Goal: Task Accomplishment & Management: Use online tool/utility

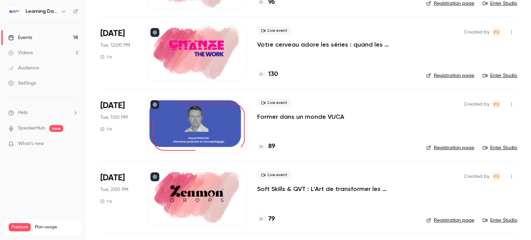
scroll to position [182, 0]
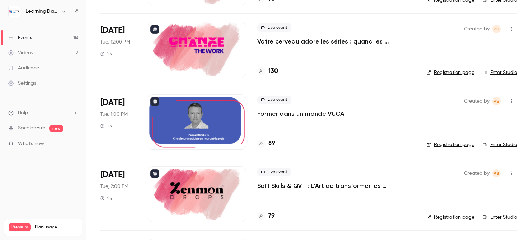
click at [307, 112] on p "Former dans un monde VUCA" at bounding box center [300, 114] width 87 height 8
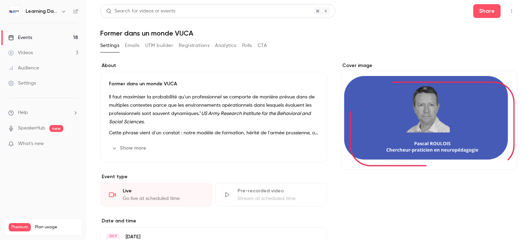
click at [509, 12] on icon "button" at bounding box center [512, 11] width 6 height 5
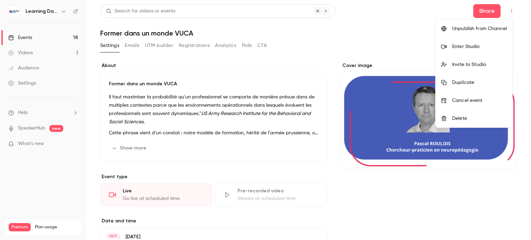
click at [472, 48] on div "Enter Studio" at bounding box center [479, 46] width 55 height 7
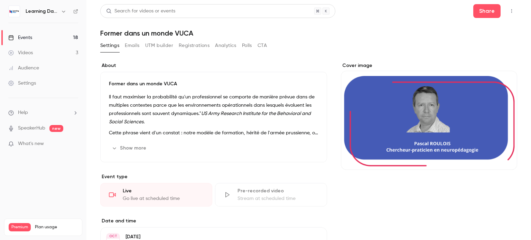
click at [22, 36] on div "Events" at bounding box center [20, 37] width 24 height 7
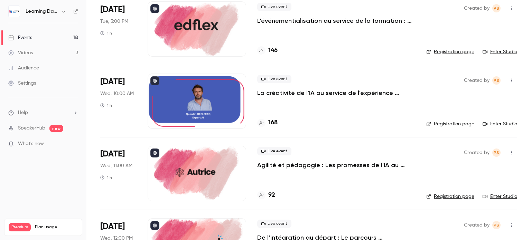
scroll to position [420, 0]
click at [501, 122] on link "Enter Studio" at bounding box center [499, 123] width 35 height 7
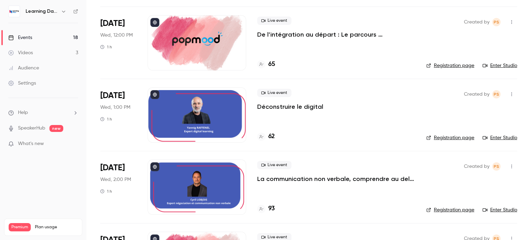
scroll to position [624, 0]
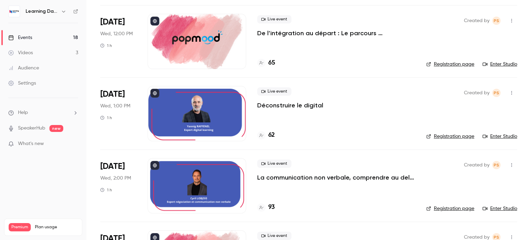
click at [209, 119] on div at bounding box center [197, 113] width 98 height 55
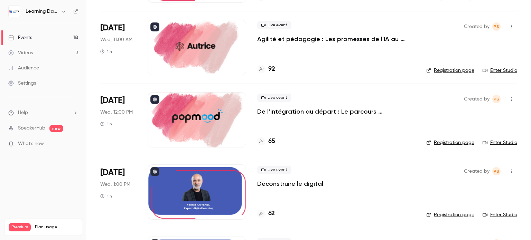
scroll to position [595, 0]
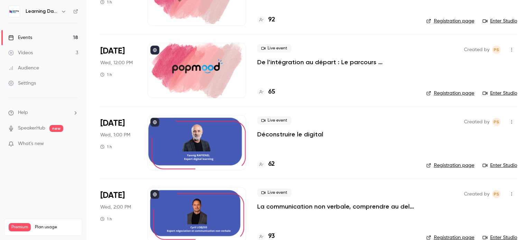
click at [505, 163] on link "Enter Studio" at bounding box center [499, 165] width 35 height 7
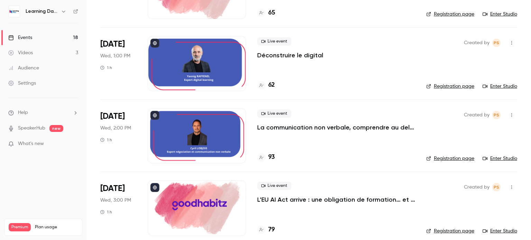
scroll to position [675, 0]
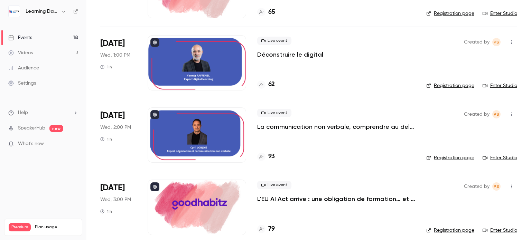
click at [492, 158] on link "Enter Studio" at bounding box center [499, 157] width 35 height 7
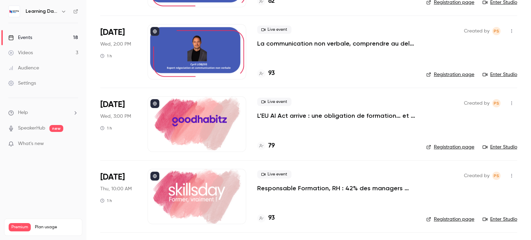
scroll to position [674, 0]
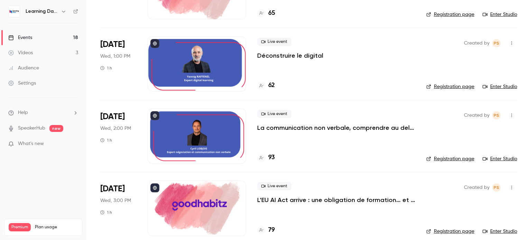
click at [496, 85] on link "Enter Studio" at bounding box center [499, 86] width 35 height 7
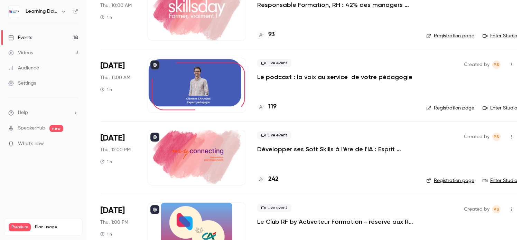
scroll to position [942, 0]
click at [502, 107] on link "Enter Studio" at bounding box center [499, 107] width 35 height 7
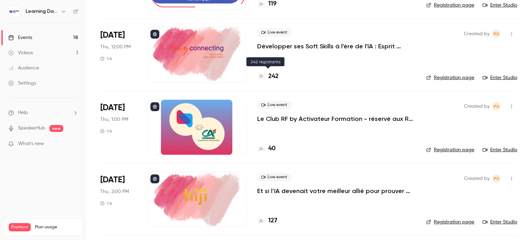
scroll to position [1046, 0]
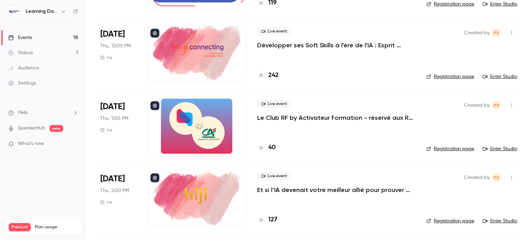
click at [502, 149] on link "Enter Studio" at bounding box center [499, 148] width 35 height 7
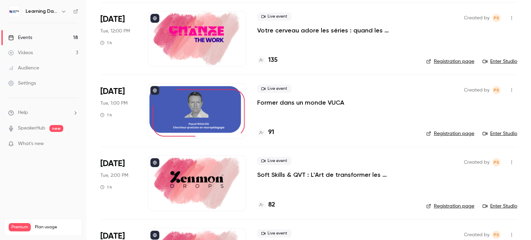
scroll to position [0, 0]
